Goal: Find specific page/section: Find specific page/section

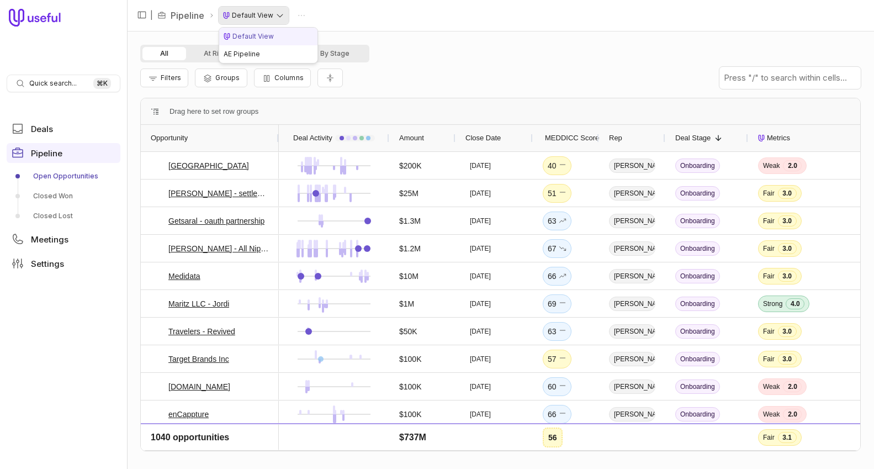
click at [253, 17] on html "Quick search... ⌘ K Deals Pipeline Open Opportunities Closed Won Closed Lost Me…" at bounding box center [437, 234] width 874 height 469
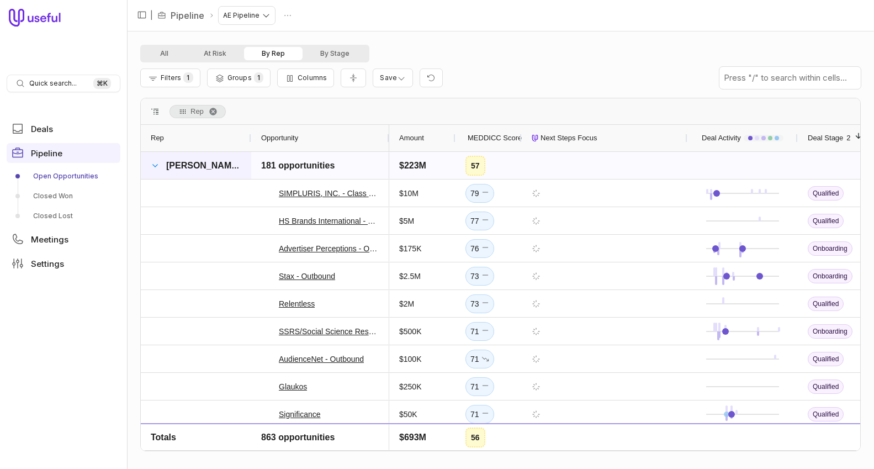
click at [155, 163] on span at bounding box center [155, 165] width 9 height 9
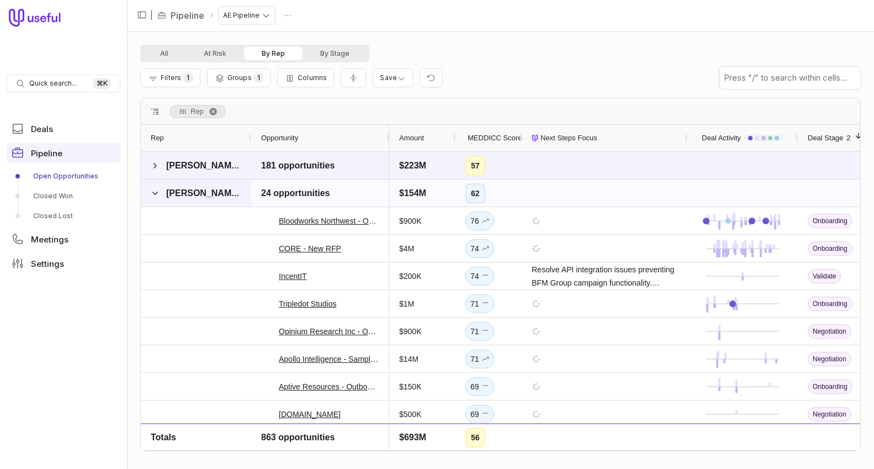
click at [149, 192] on div "[PERSON_NAME]" at bounding box center [196, 192] width 110 height 27
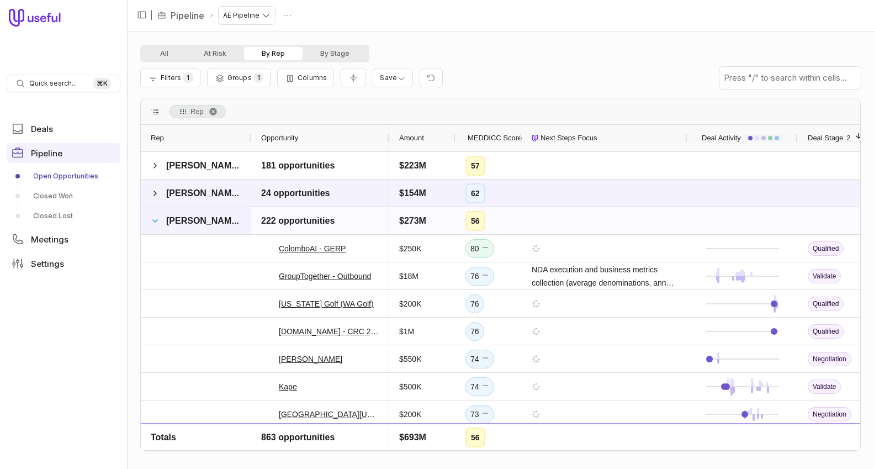
click at [155, 221] on span at bounding box center [155, 220] width 9 height 9
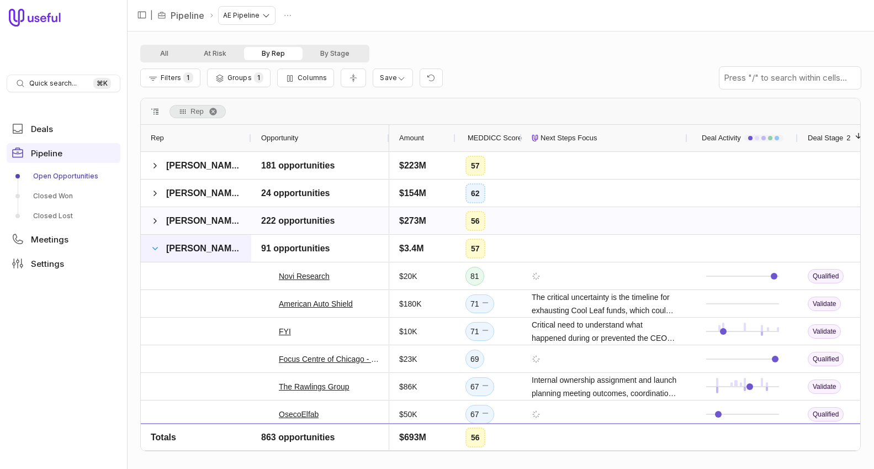
click at [153, 248] on span at bounding box center [155, 248] width 9 height 9
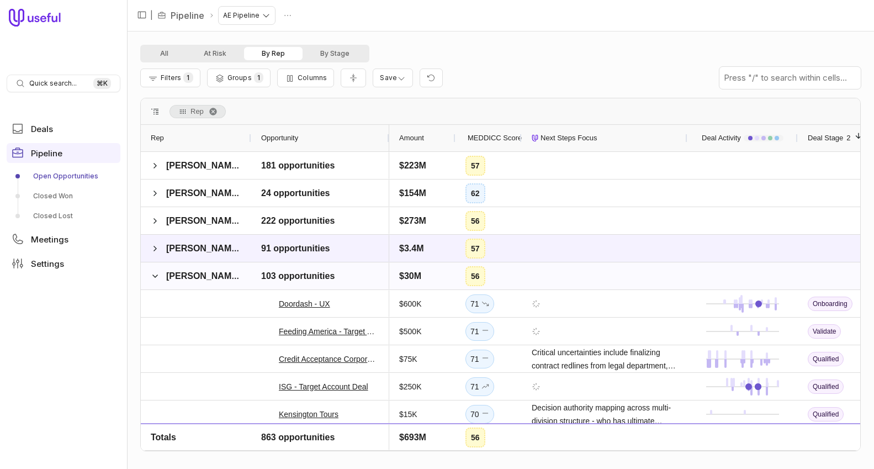
click at [154, 278] on span at bounding box center [155, 276] width 9 height 9
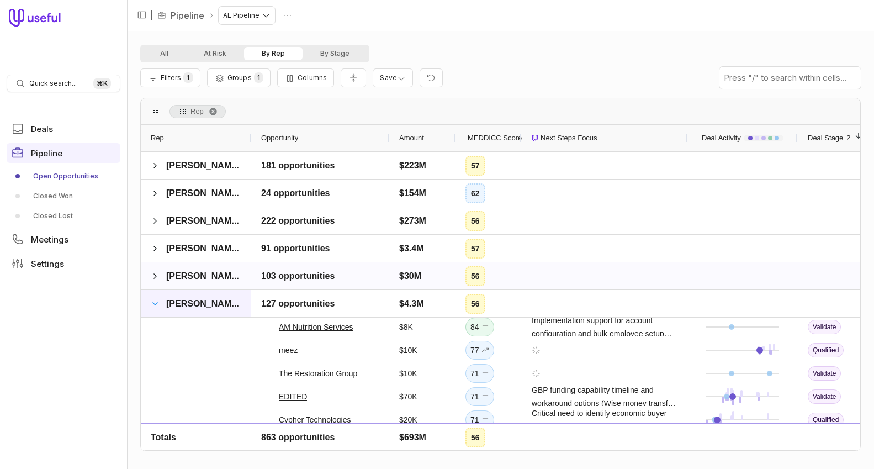
click at [157, 303] on span at bounding box center [155, 303] width 9 height 9
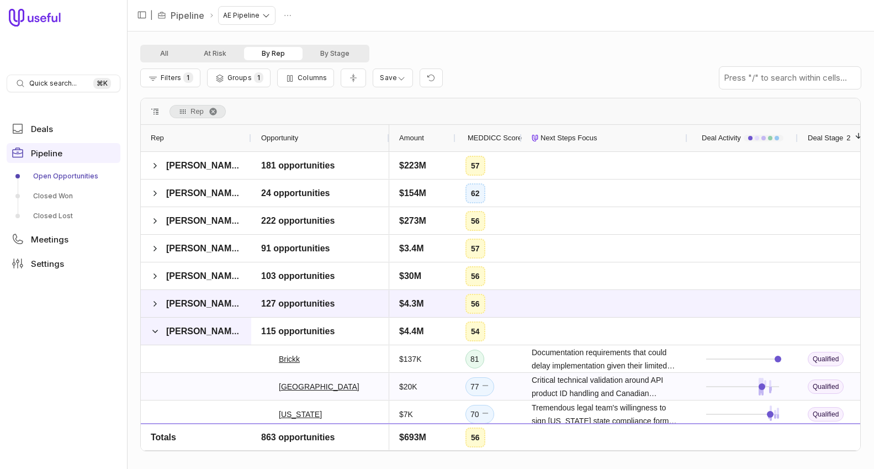
click at [156, 330] on span at bounding box center [155, 331] width 9 height 9
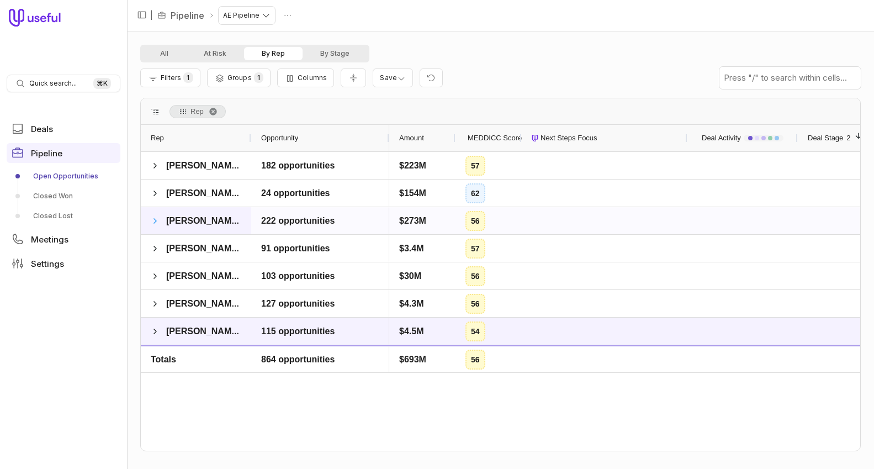
click at [154, 218] on span at bounding box center [155, 220] width 9 height 9
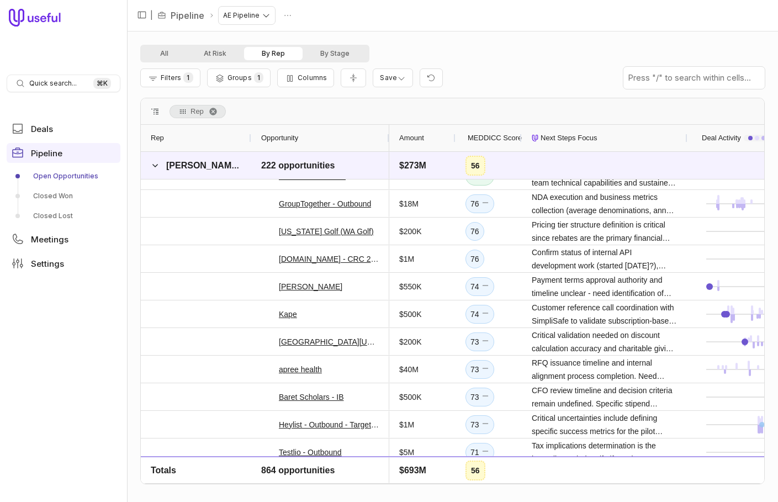
scroll to position [72, 0]
click at [154, 163] on span at bounding box center [155, 165] width 9 height 9
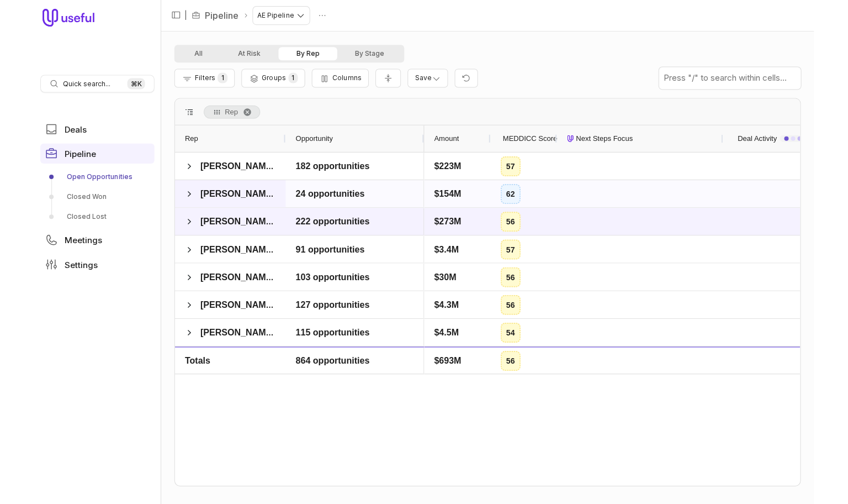
scroll to position [0, 0]
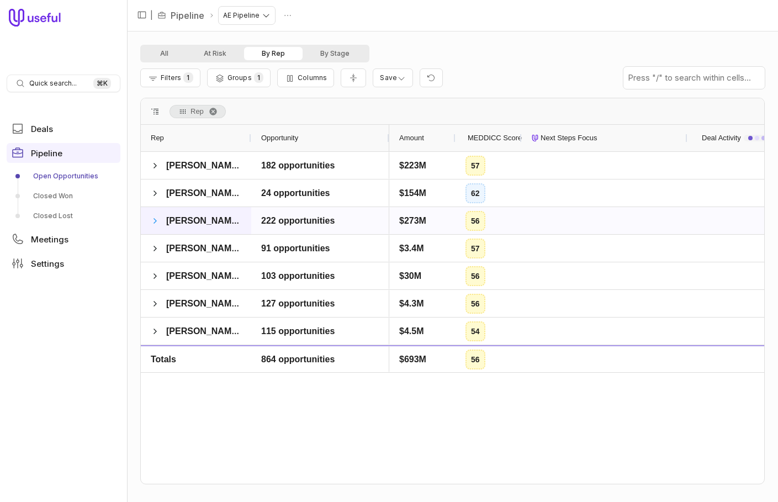
click at [158, 220] on span at bounding box center [155, 220] width 9 height 9
